Goal: Task Accomplishment & Management: Complete application form

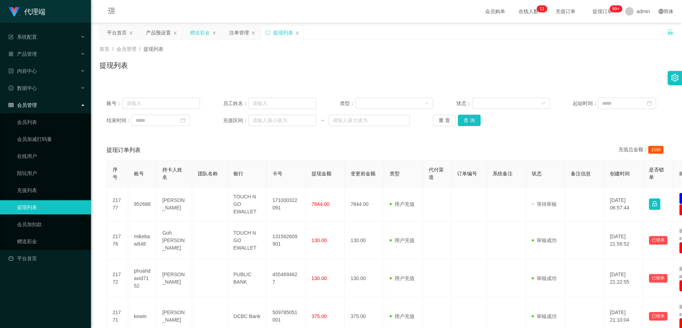
click at [207, 33] on div "赠送彩金" at bounding box center [200, 33] width 20 height 14
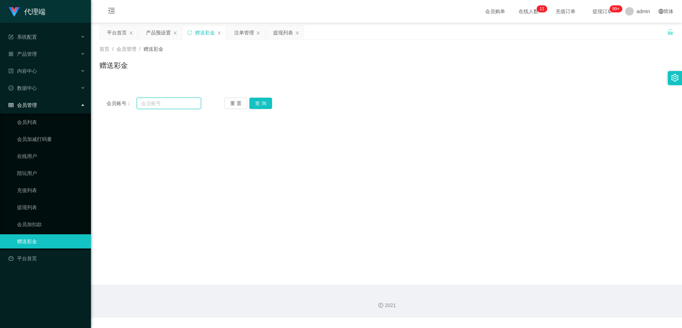
click at [177, 102] on input "text" at bounding box center [169, 103] width 64 height 11
paste input "Tanyeewen"
type input "Tanyeewen"
click at [267, 104] on button "查 询" at bounding box center [261, 103] width 23 height 11
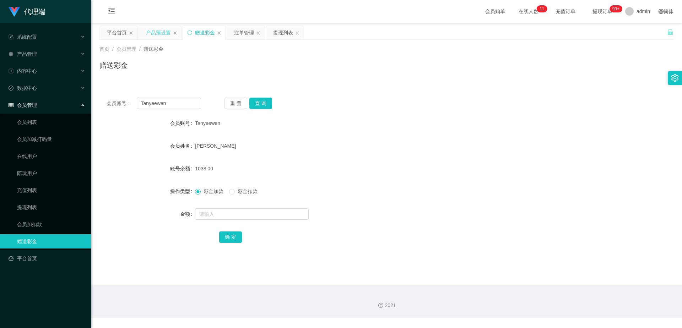
click at [156, 35] on div "产品预设置" at bounding box center [158, 33] width 25 height 14
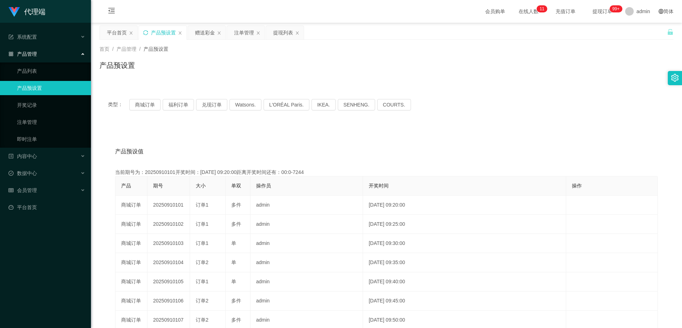
click at [147, 33] on icon "图标: sync" at bounding box center [145, 32] width 5 height 5
drag, startPoint x: 237, startPoint y: 30, endPoint x: 242, endPoint y: 53, distance: 23.3
click at [237, 30] on div "注单管理" at bounding box center [244, 33] width 20 height 14
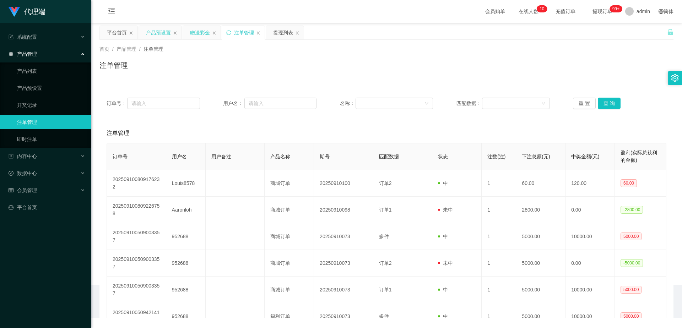
click at [200, 34] on div "赠送彩金" at bounding box center [200, 33] width 20 height 14
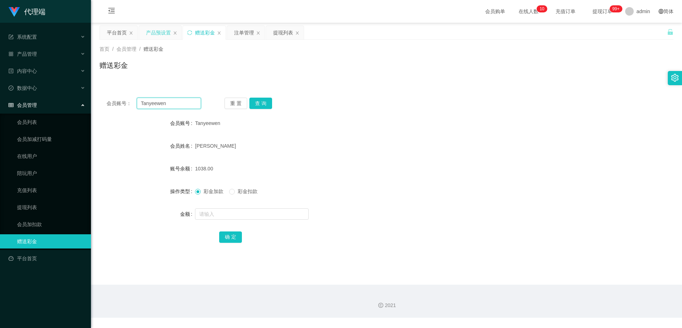
drag, startPoint x: 165, startPoint y: 105, endPoint x: 134, endPoint y: 107, distance: 31.3
click at [134, 107] on div "会员账号： [PERSON_NAME]" at bounding box center [154, 103] width 95 height 11
drag, startPoint x: 238, startPoint y: 30, endPoint x: 242, endPoint y: 56, distance: 26.2
click at [240, 30] on div "注单管理" at bounding box center [244, 33] width 20 height 14
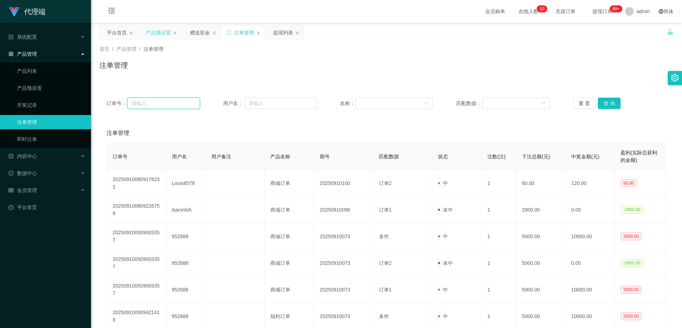
click at [182, 103] on input "text" at bounding box center [163, 103] width 73 height 11
click at [262, 98] on input "text" at bounding box center [281, 103] width 72 height 11
paste input "Tanyeewen"
type input "Tanyeewen"
click at [601, 101] on button "查 询" at bounding box center [609, 103] width 23 height 11
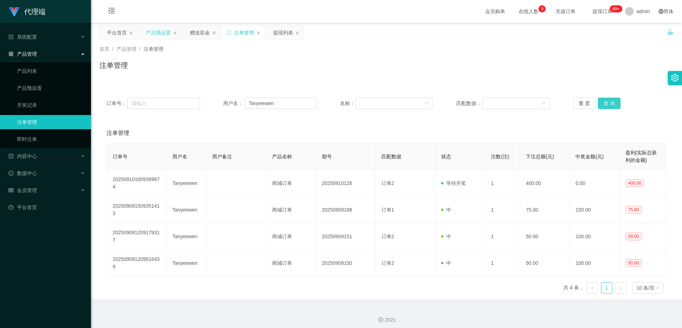
click at [610, 100] on button "查 询" at bounding box center [609, 103] width 23 height 11
drag, startPoint x: 284, startPoint y: 104, endPoint x: 239, endPoint y: 102, distance: 45.2
click at [239, 102] on div "用户名： [PERSON_NAME]" at bounding box center [269, 103] width 93 height 11
click at [204, 34] on div "赠送彩金" at bounding box center [200, 33] width 20 height 14
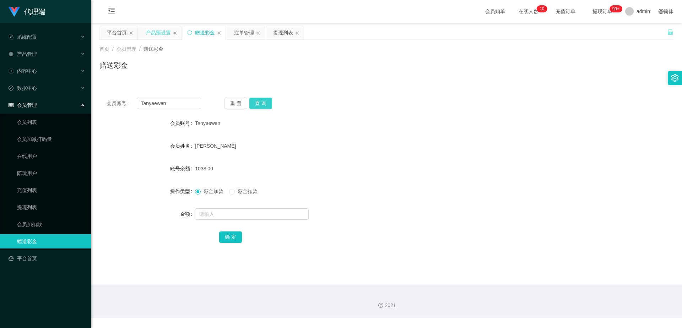
click at [265, 104] on button "查 询" at bounding box center [261, 103] width 23 height 11
drag, startPoint x: 247, startPoint y: 34, endPoint x: 249, endPoint y: 38, distance: 4.3
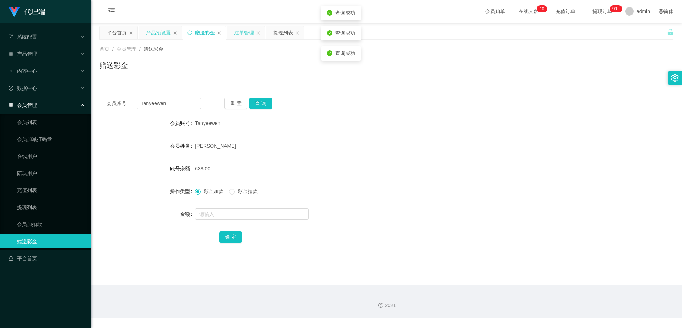
click at [247, 34] on div "注单管理" at bounding box center [244, 33] width 20 height 14
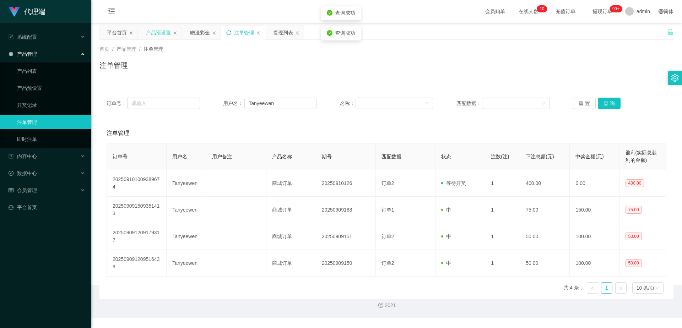
click at [228, 33] on icon "图标: sync" at bounding box center [228, 32] width 5 height 5
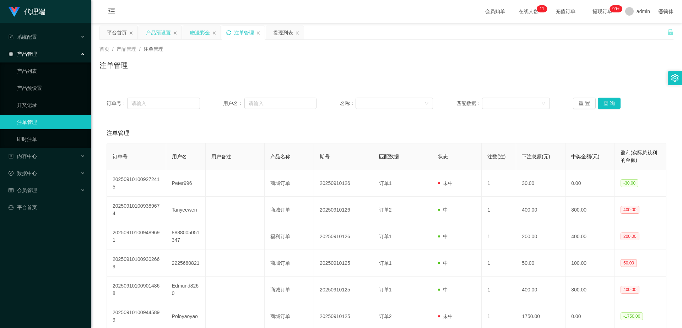
click at [198, 33] on div "赠送彩金" at bounding box center [200, 33] width 20 height 14
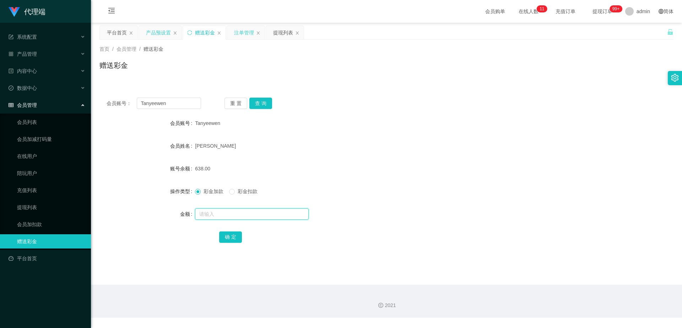
click at [232, 213] on input "text" at bounding box center [252, 214] width 114 height 11
type input "800"
click at [222, 238] on button "确 定" at bounding box center [230, 237] width 23 height 11
click at [238, 216] on input "text" at bounding box center [252, 214] width 114 height 11
type input "800"
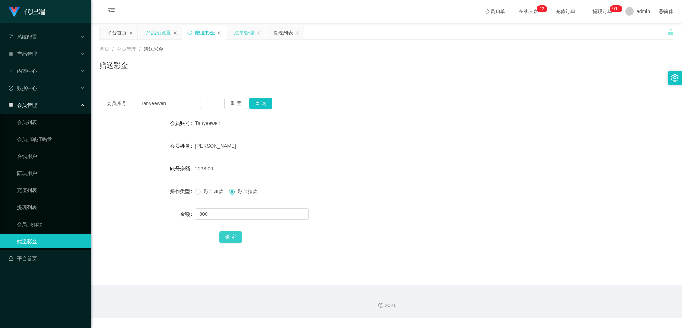
click at [236, 238] on button "确 定" at bounding box center [230, 237] width 23 height 11
click at [163, 34] on div "产品预设置" at bounding box center [158, 33] width 25 height 14
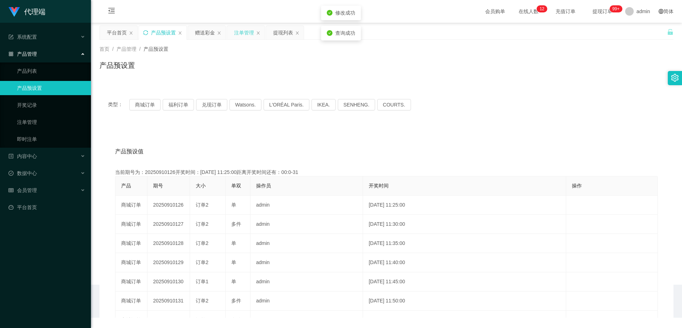
click at [248, 33] on div "注单管理" at bounding box center [244, 33] width 20 height 14
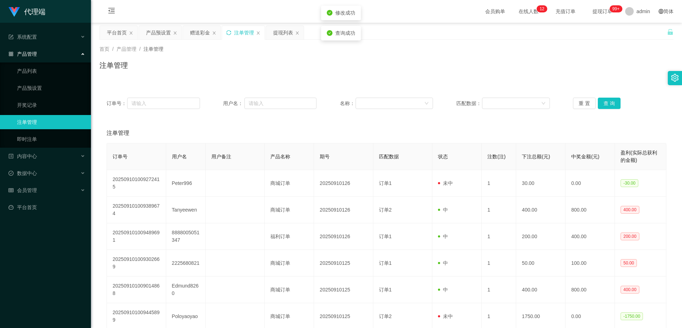
click at [230, 34] on icon "图标: sync" at bounding box center [228, 32] width 5 height 5
click at [196, 32] on div "赠送彩金" at bounding box center [200, 33] width 20 height 14
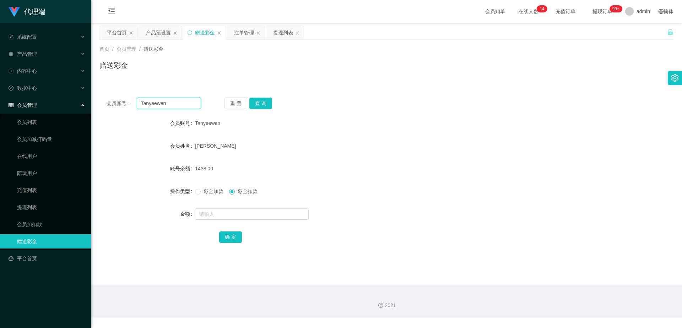
drag, startPoint x: 180, startPoint y: 102, endPoint x: 125, endPoint y: 103, distance: 54.7
click at [125, 103] on div "会员账号： [PERSON_NAME]" at bounding box center [154, 103] width 95 height 11
click at [235, 33] on div "注单管理" at bounding box center [244, 33] width 20 height 14
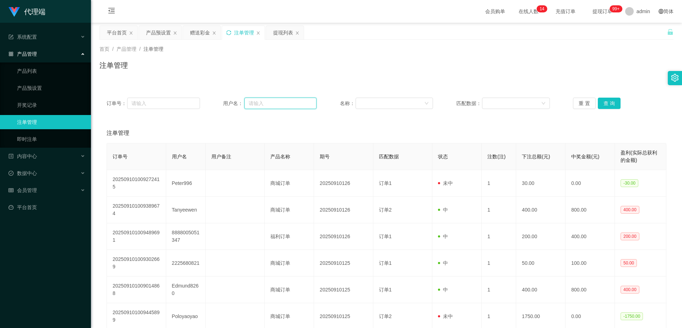
drag, startPoint x: 281, startPoint y: 101, endPoint x: 301, endPoint y: 103, distance: 20.4
click at [281, 101] on input "text" at bounding box center [281, 103] width 72 height 11
paste input "Tanyeewen"
type input "Tanyeewen"
click at [615, 103] on button "查 询" at bounding box center [609, 103] width 23 height 11
